Goal: Find specific page/section: Find specific page/section

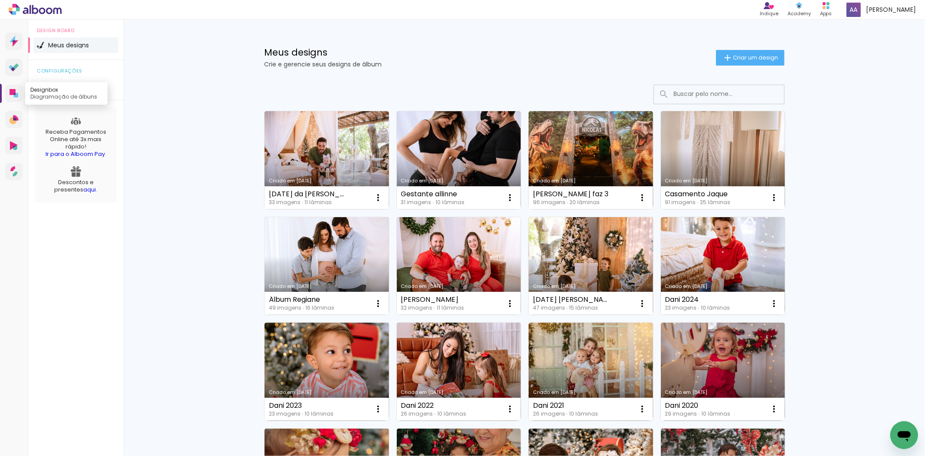
click at [13, 94] on icon at bounding box center [13, 92] width 6 height 6
